Goal: Check status: Check status

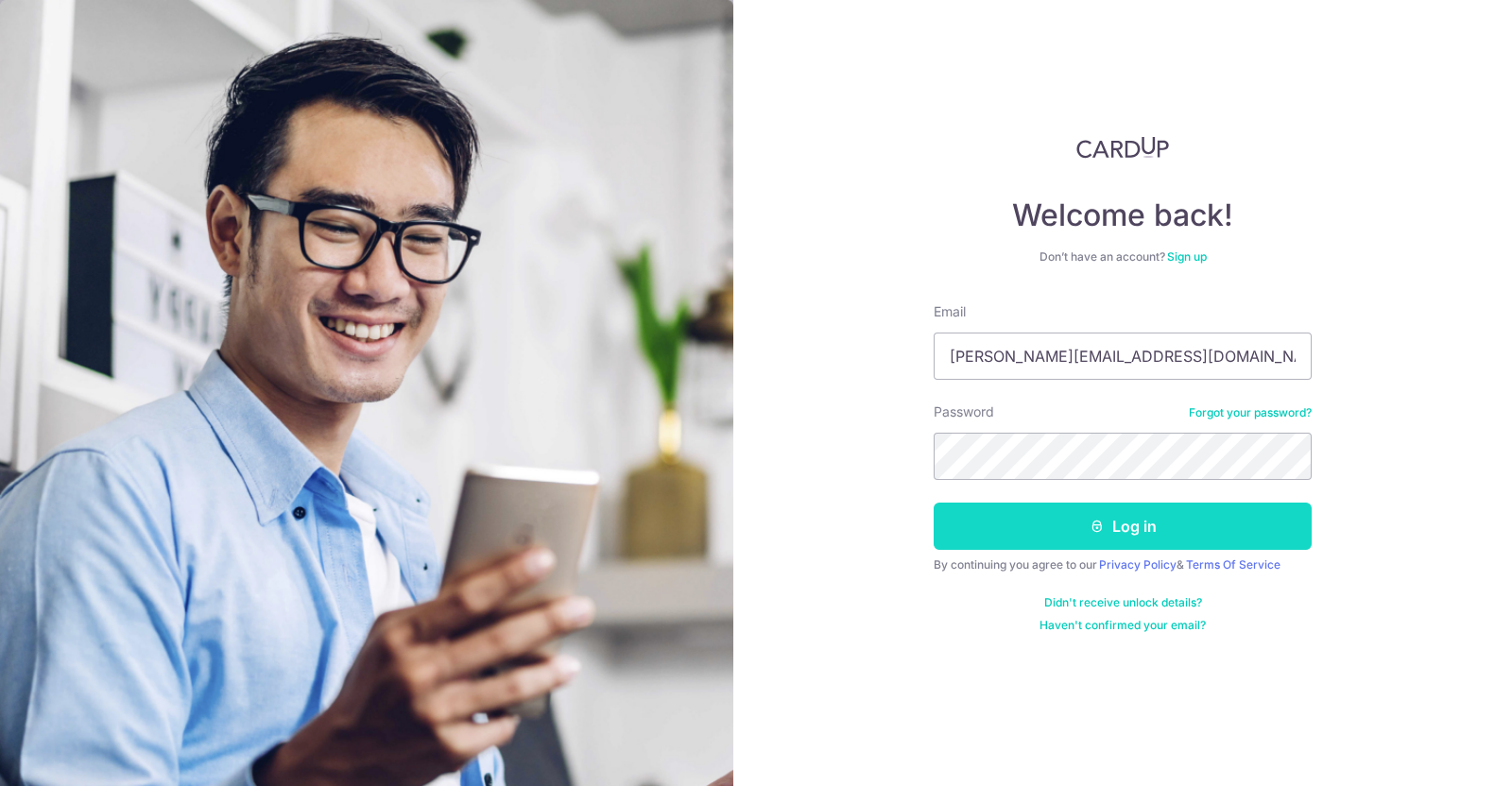
click at [1054, 525] on button "Log in" at bounding box center [1122, 526] width 378 height 47
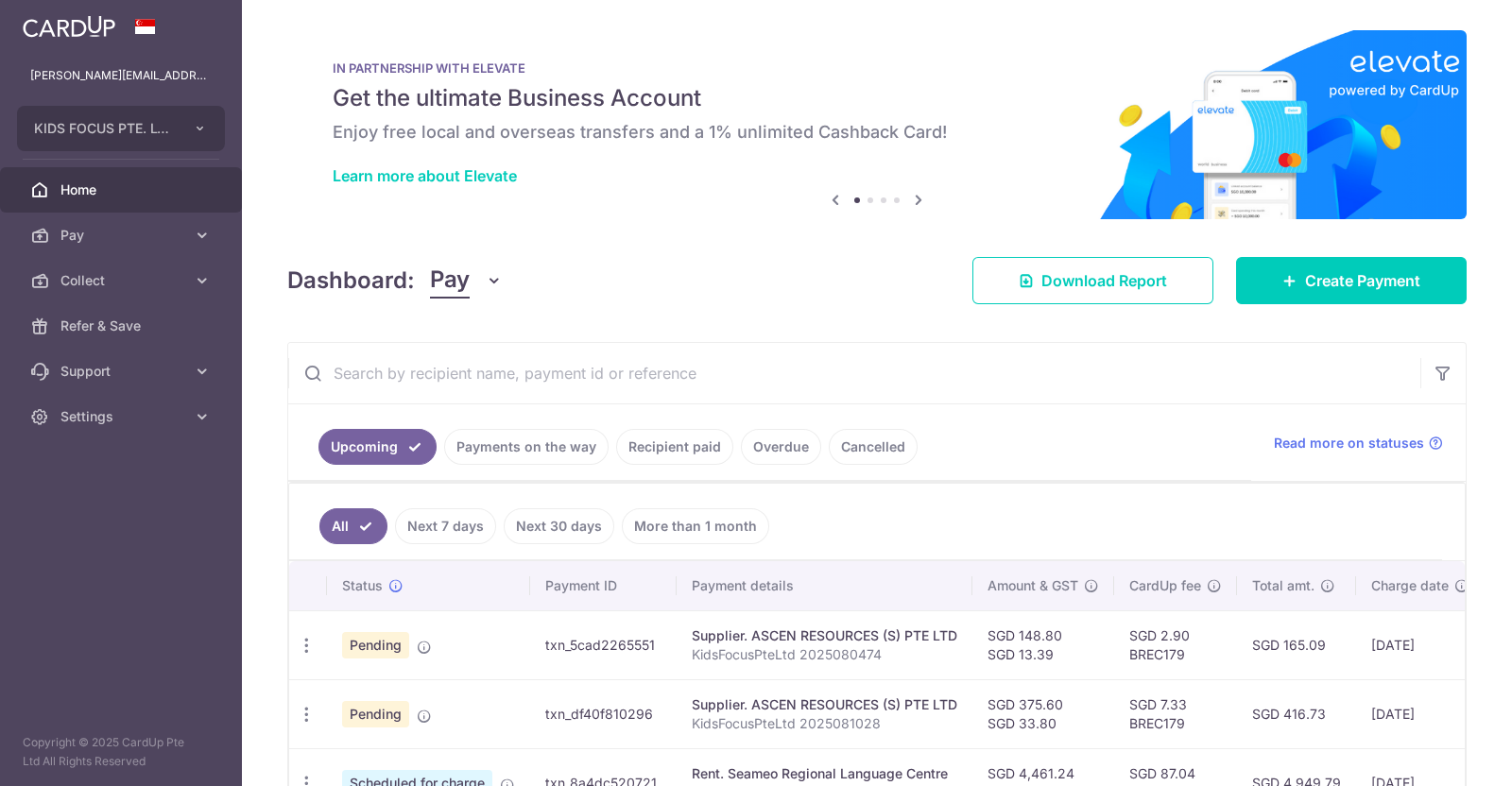
click at [1054, 525] on ul "All Next 7 days Next 30 days More than 1 month" at bounding box center [865, 521] width 1153 height 76
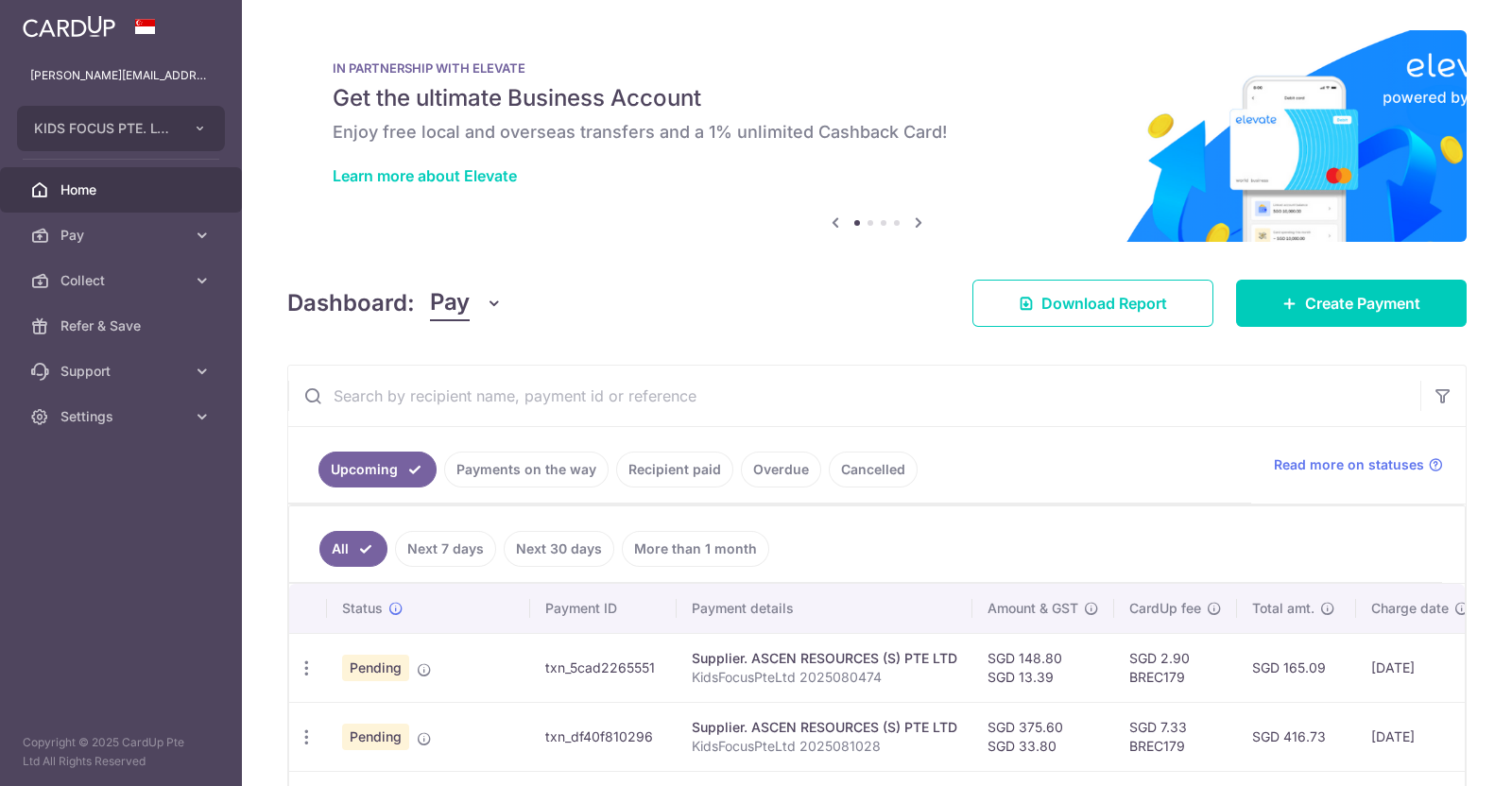
click at [680, 466] on link "Recipient paid" at bounding box center [675, 469] width 117 height 36
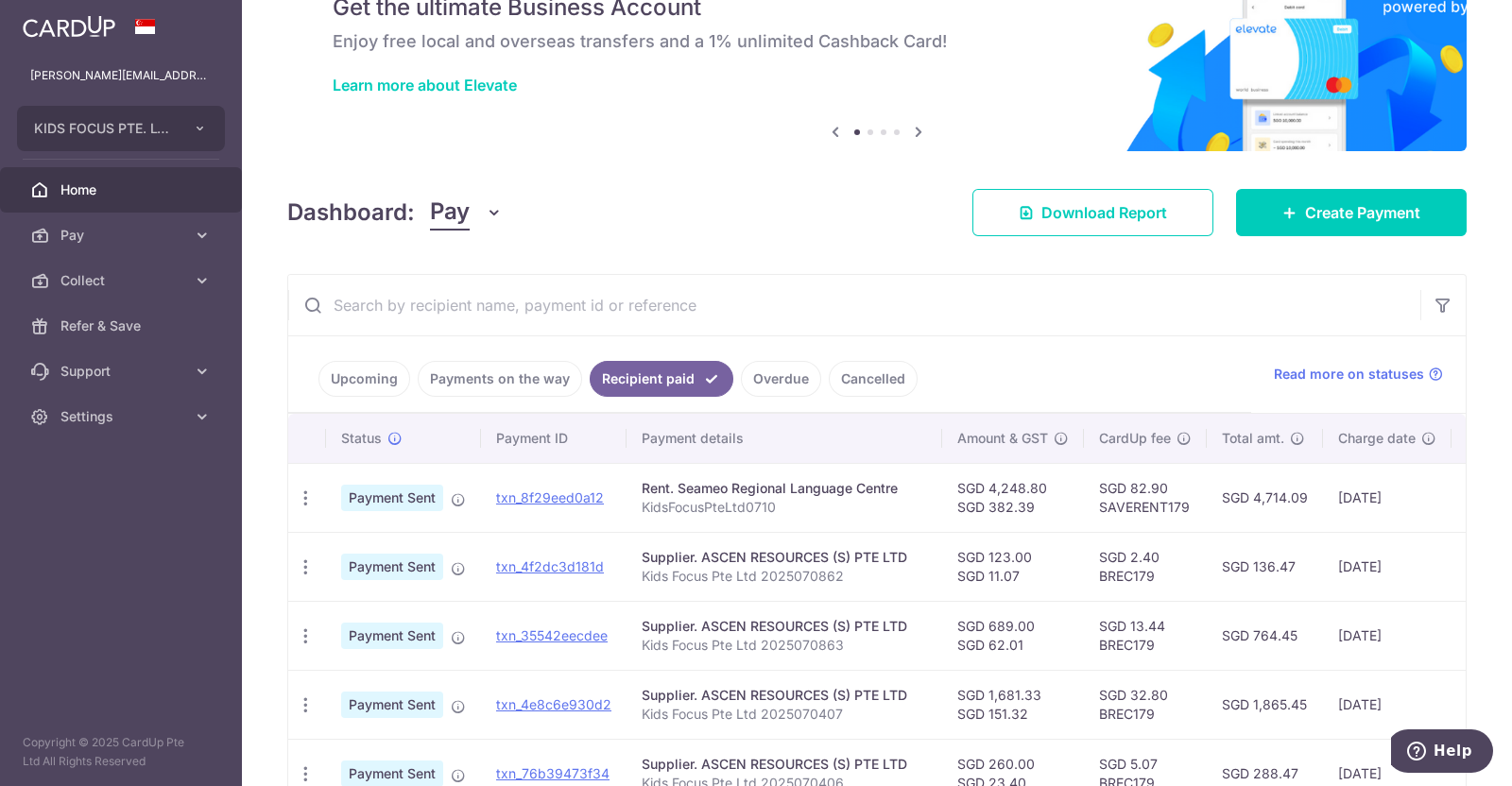
scroll to position [98, 0]
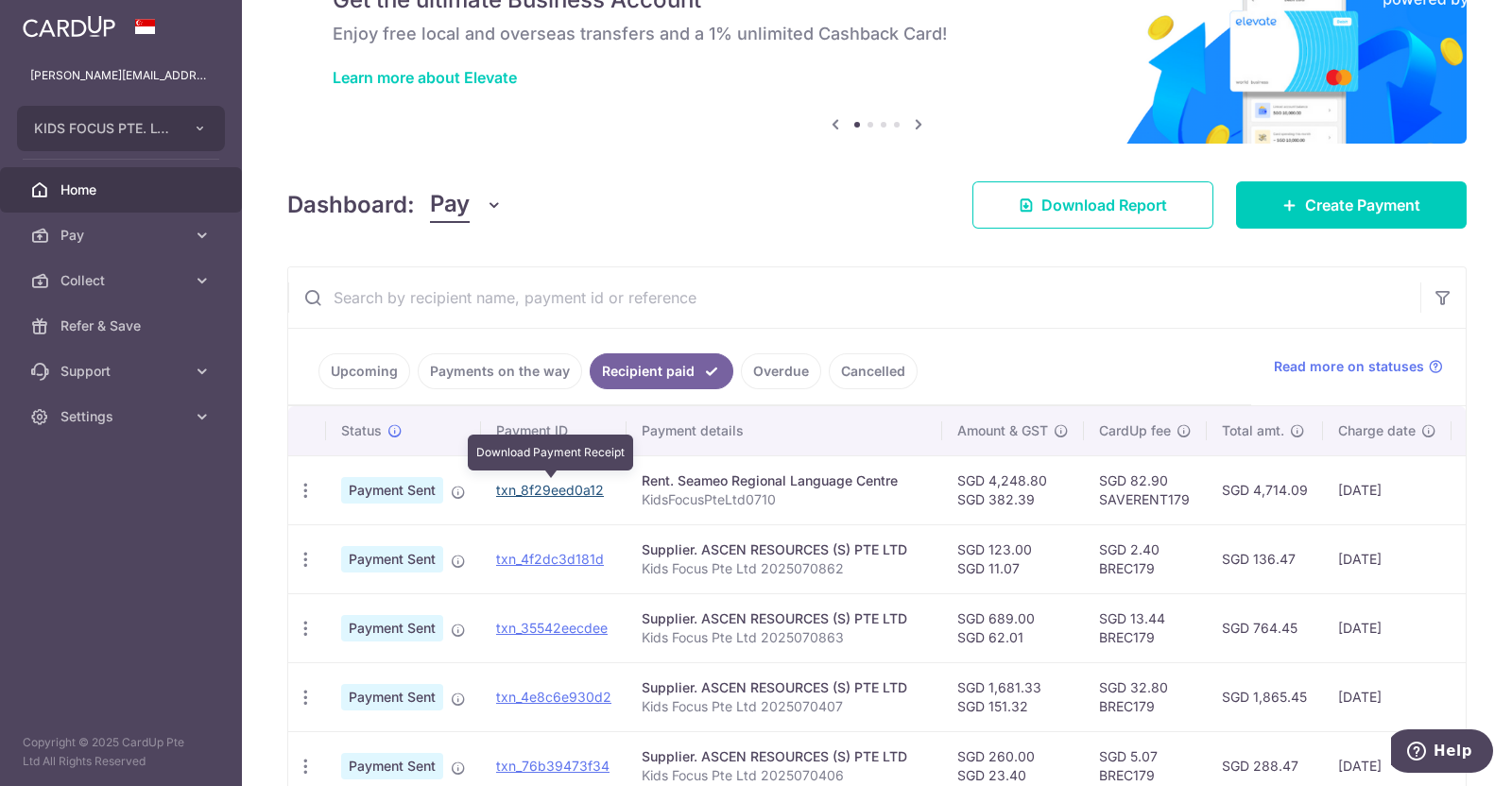
click at [534, 485] on link "txn_8f29eed0a12" at bounding box center [550, 489] width 108 height 16
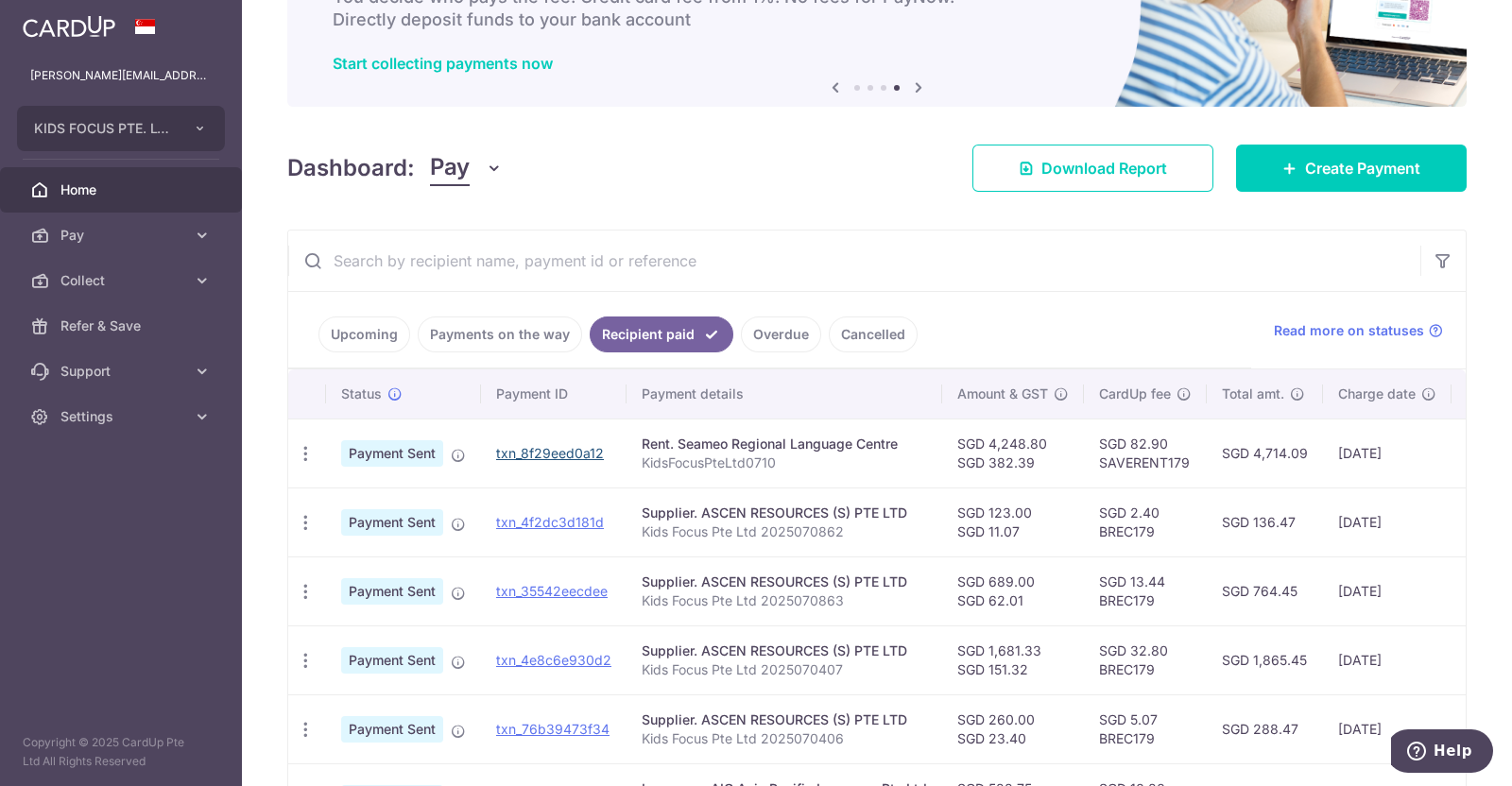
scroll to position [0, 0]
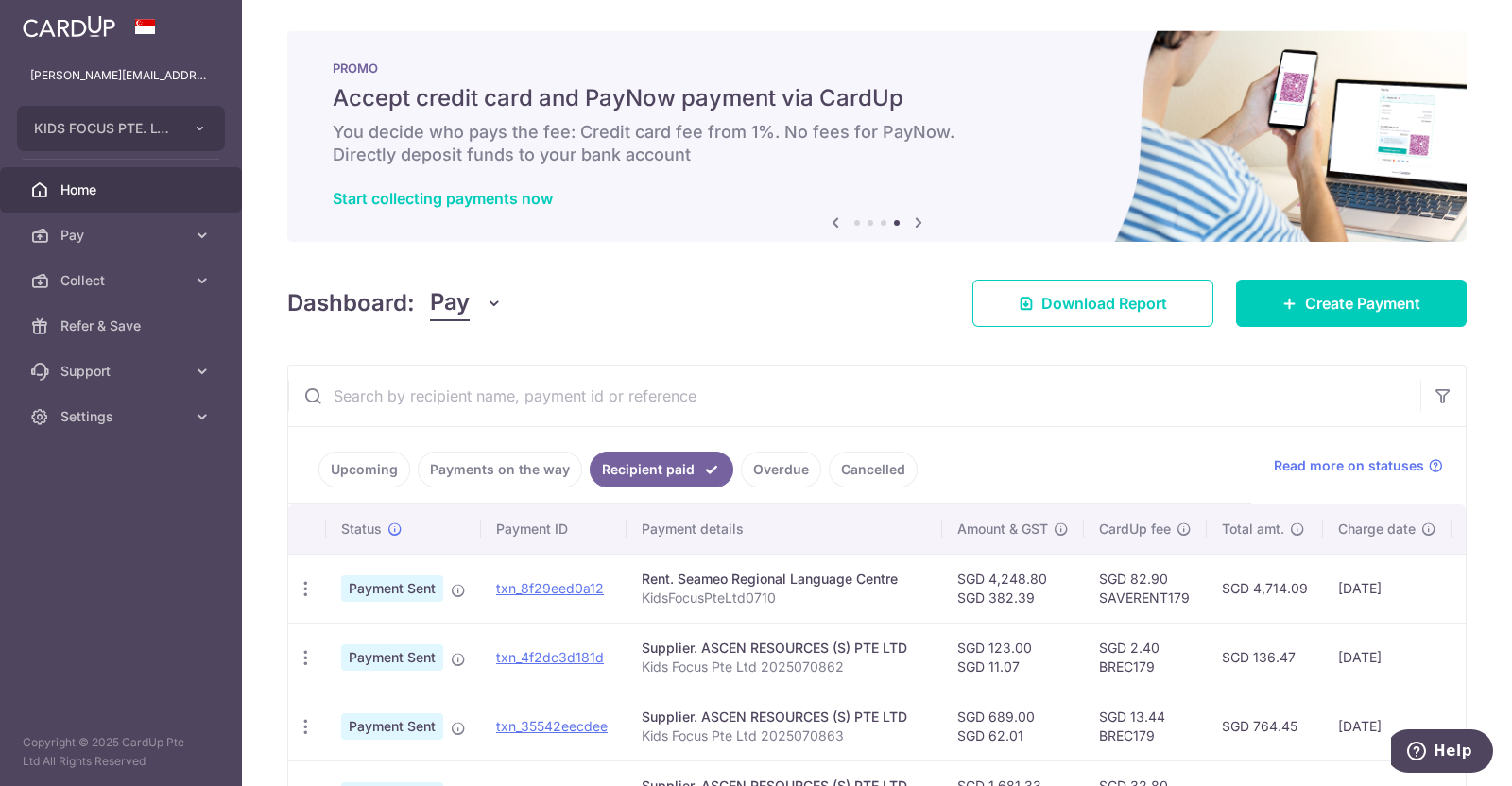
click at [458, 473] on link "Payments on the way" at bounding box center [500, 469] width 165 height 36
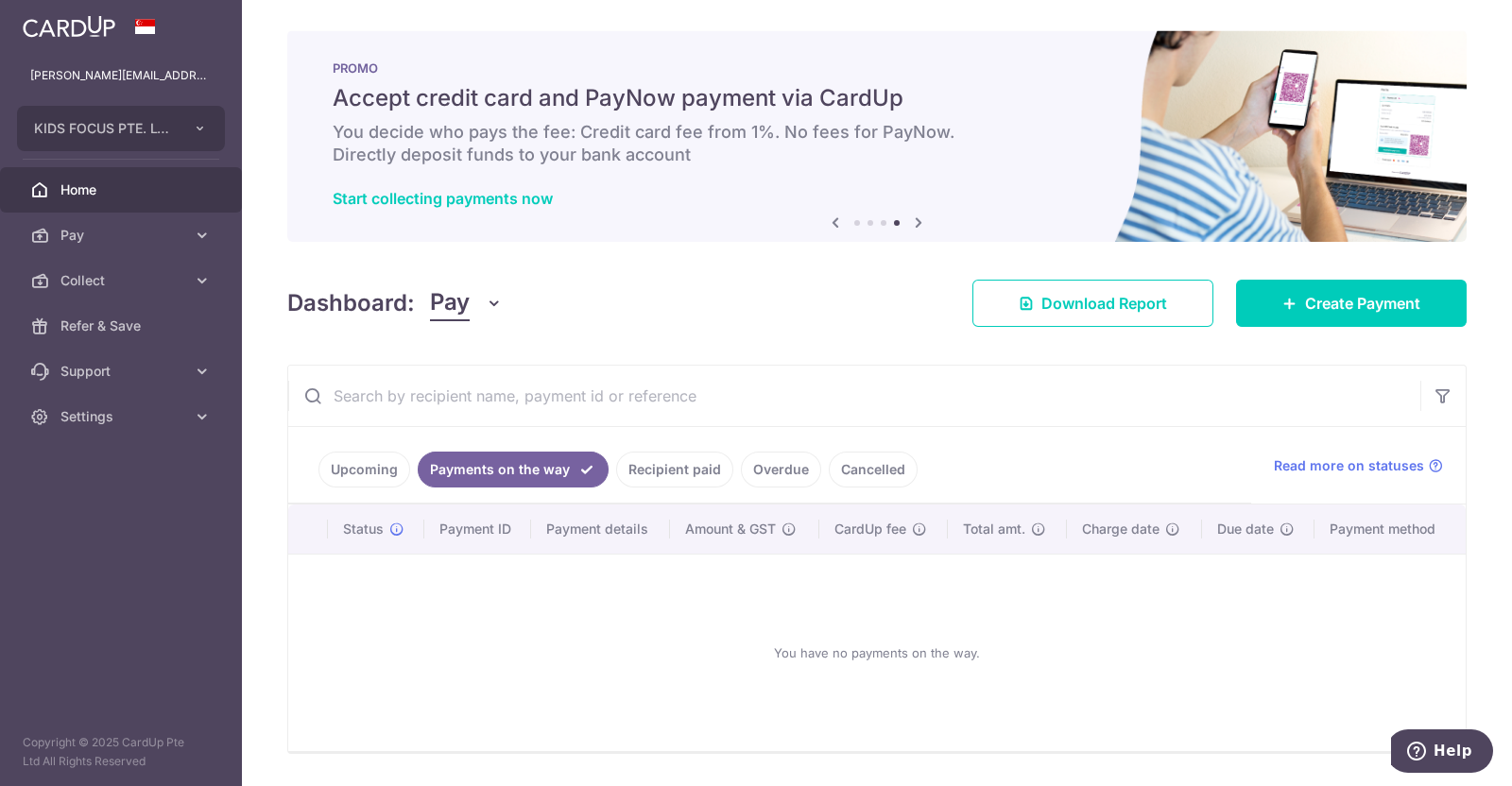
click at [375, 462] on link "Upcoming" at bounding box center [364, 469] width 91 height 36
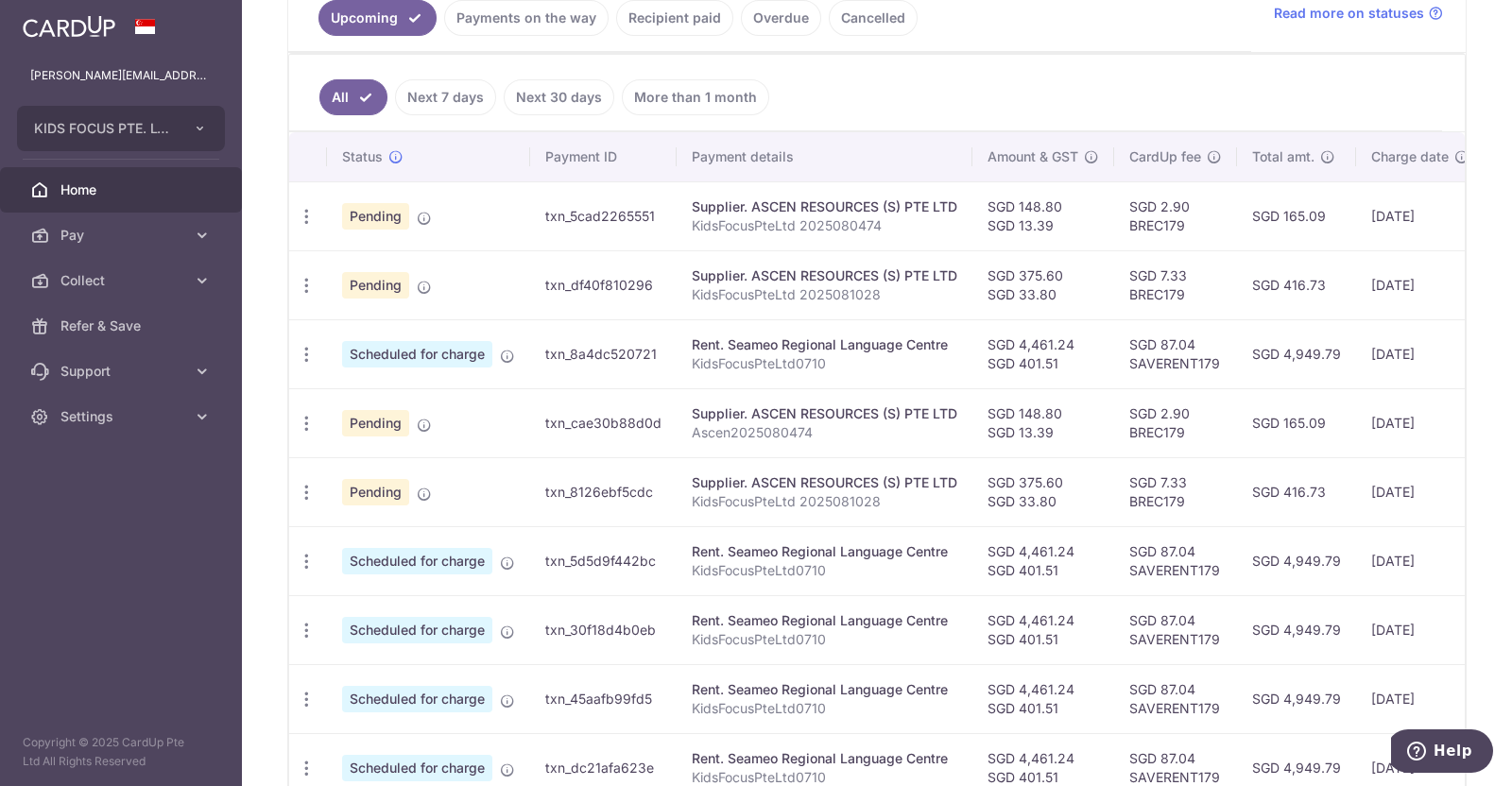
scroll to position [504, 0]
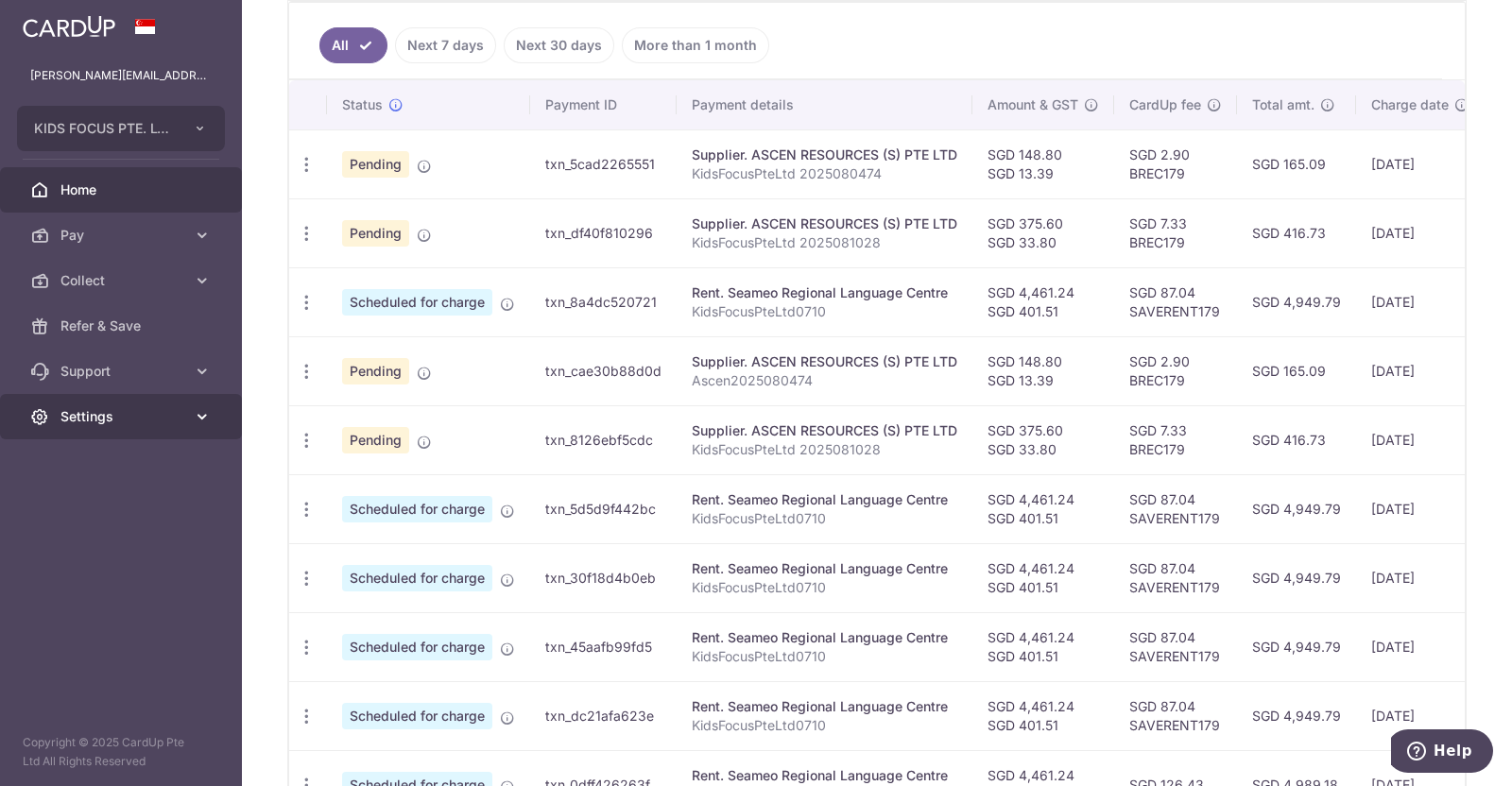
click at [201, 410] on icon at bounding box center [202, 417] width 19 height 19
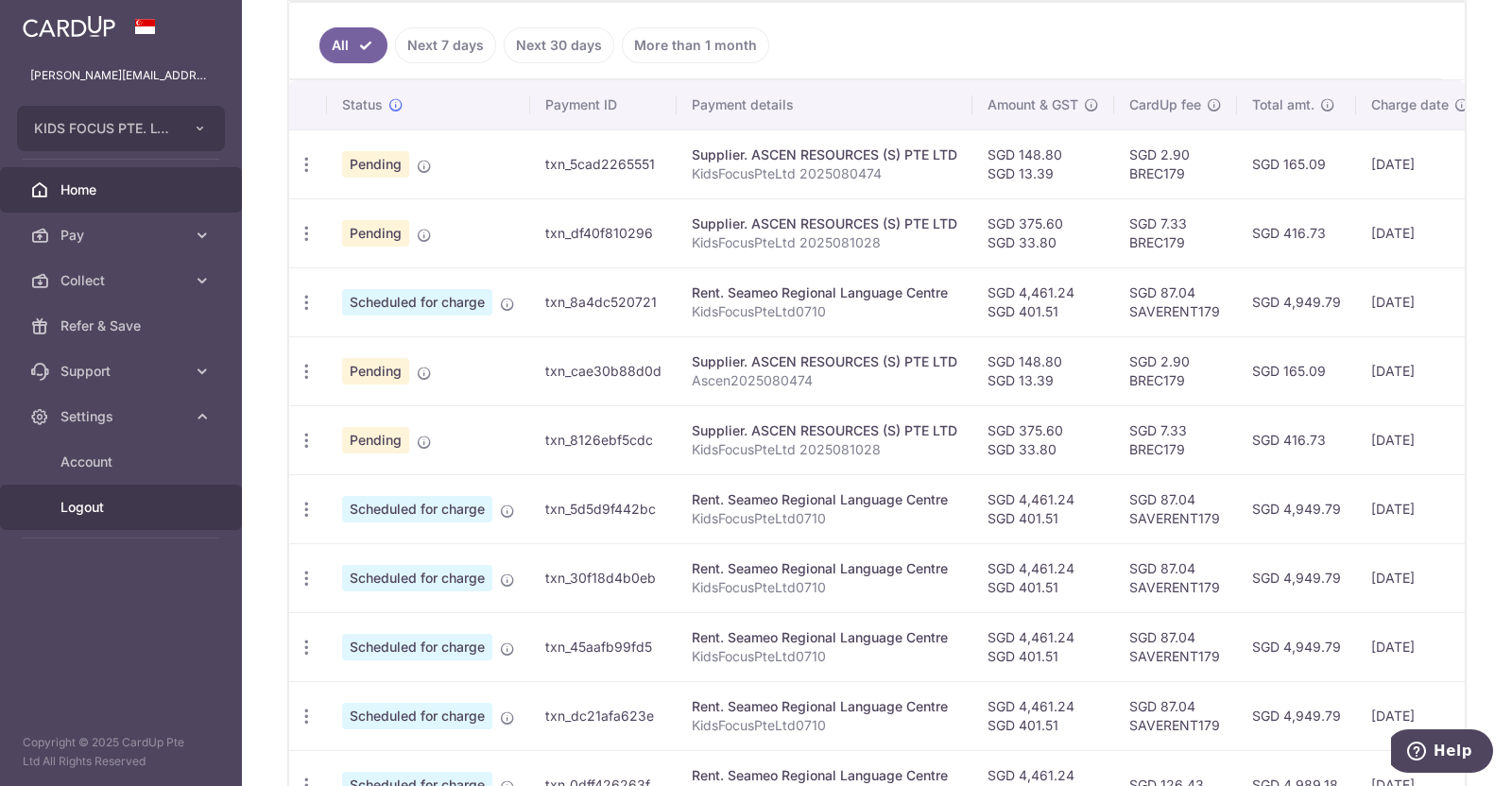
click at [71, 507] on span "Logout" at bounding box center [122, 508] width 124 height 19
